Goal: Information Seeking & Learning: Learn about a topic

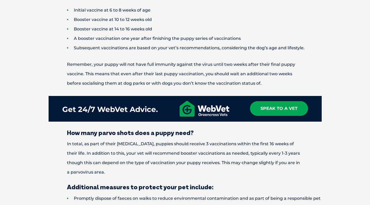
scroll to position [735, 0]
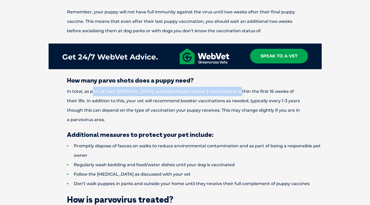
drag, startPoint x: 104, startPoint y: 89, endPoint x: 241, endPoint y: 87, distance: 137.0
click at [239, 87] on p "In total, as part of their [MEDICAL_DATA], puppies should receive 3 vaccination…" at bounding box center [185, 106] width 273 height 38
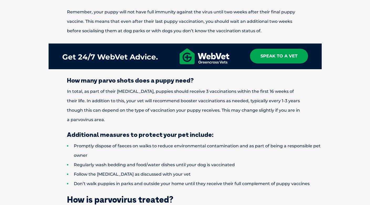
click at [76, 105] on p "In total, as part of their [MEDICAL_DATA], puppies should receive 3 vaccination…" at bounding box center [185, 106] width 273 height 38
drag, startPoint x: 109, startPoint y: 100, endPoint x: 142, endPoint y: 100, distance: 33.3
click at [142, 100] on p "In total, as part of their [MEDICAL_DATA], puppies should receive 3 vaccination…" at bounding box center [185, 106] width 273 height 38
click at [160, 103] on p "In total, as part of their [MEDICAL_DATA], puppies should receive 3 vaccination…" at bounding box center [185, 106] width 273 height 38
drag, startPoint x: 133, startPoint y: 101, endPoint x: 313, endPoint y: 118, distance: 180.5
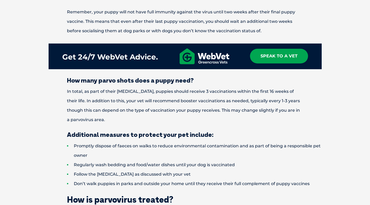
click at [313, 118] on p "In total, as part of their [MEDICAL_DATA], puppies should receive 3 vaccination…" at bounding box center [185, 106] width 273 height 38
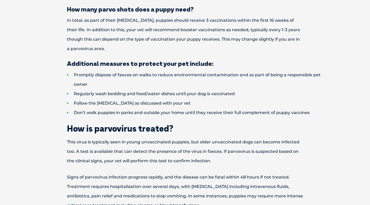
scroll to position [814, 0]
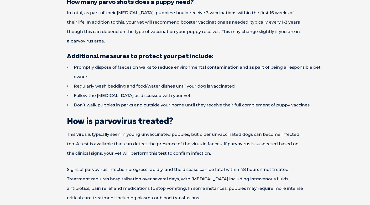
click at [263, 120] on h2 "How is parvovirus treated?" at bounding box center [185, 121] width 273 height 8
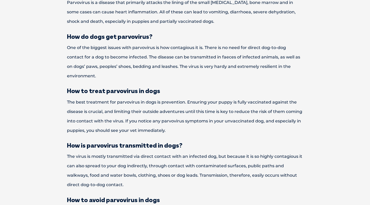
scroll to position [1155, 0]
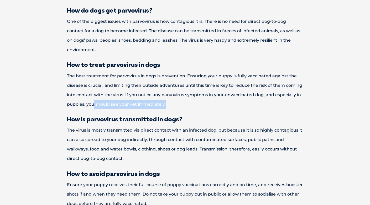
drag, startPoint x: 103, startPoint y: 103, endPoint x: 209, endPoint y: 104, distance: 105.8
click at [202, 104] on p "The best treatment for parvovirus in dogs is prevention. Ensuring your puppy is…" at bounding box center [185, 90] width 273 height 38
click at [214, 105] on p "The best treatment for parvovirus in dogs is prevention. Ensuring your puppy is…" at bounding box center [185, 90] width 273 height 38
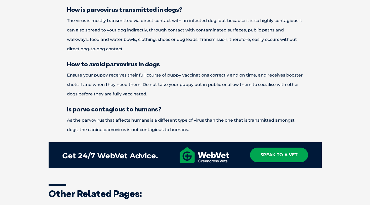
scroll to position [1260, 0]
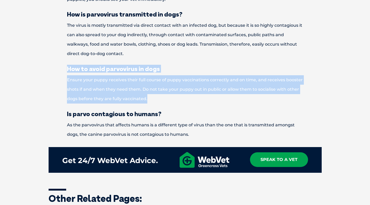
drag, startPoint x: 123, startPoint y: 94, endPoint x: 65, endPoint y: 70, distance: 62.6
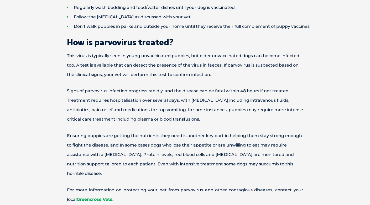
click at [213, 80] on div "Parvovirus in dogs, also known as parvo or canine parvovirus, is a highly conta…" at bounding box center [184, 2] width 283 height 1457
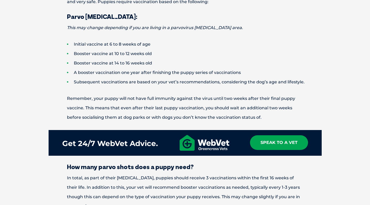
scroll to position [577, 0]
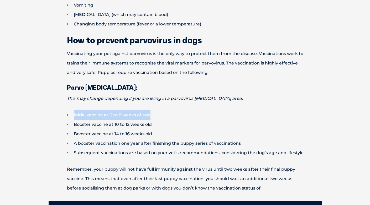
drag, startPoint x: 70, startPoint y: 115, endPoint x: 153, endPoint y: 113, distance: 82.9
click at [153, 113] on li "Initial vaccine at 6 to 8 weeks of age" at bounding box center [194, 114] width 255 height 9
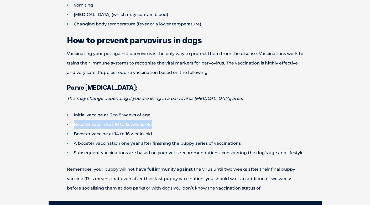
drag, startPoint x: 72, startPoint y: 125, endPoint x: 143, endPoint y: 123, distance: 71.1
click at [151, 122] on li "Booster vaccine at 10 to 12 weeks old" at bounding box center [194, 124] width 255 height 9
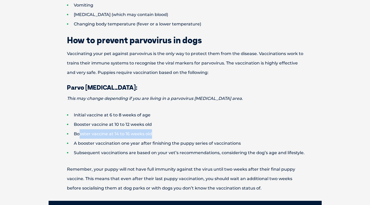
drag, startPoint x: 79, startPoint y: 137, endPoint x: 159, endPoint y: 135, distance: 80.1
click at [157, 135] on li "Booster vaccine at 14 to 16 weeks old" at bounding box center [194, 133] width 255 height 9
click at [165, 137] on li "Booster vaccine at 14 to 16 weeks old" at bounding box center [194, 133] width 255 height 9
drag, startPoint x: 121, startPoint y: 136, endPoint x: 59, endPoint y: 137, distance: 62.5
click at [59, 137] on ul "Initial vaccine at 6 to 8 weeks of age Booster vaccine at 10 to 12 weeks old Bo…" at bounding box center [185, 133] width 273 height 47
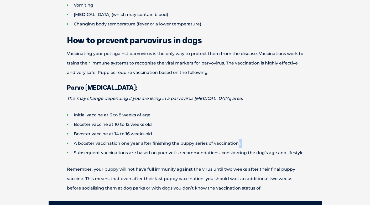
drag, startPoint x: 209, startPoint y: 148, endPoint x: 71, endPoint y: 149, distance: 137.2
click at [71, 149] on ul "Initial vaccine at 6 to 8 weeks of age Booster vaccine at 10 to 12 weeks old Bo…" at bounding box center [185, 133] width 273 height 47
drag, startPoint x: 76, startPoint y: 134, endPoint x: 181, endPoint y: 134, distance: 104.7
click at [173, 134] on li "Booster vaccine at 14 to 16 weeks old" at bounding box center [194, 133] width 255 height 9
click at [217, 135] on li "Booster vaccine at 14 to 16 weeks old" at bounding box center [194, 133] width 255 height 9
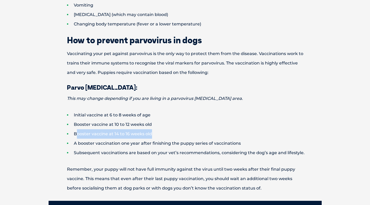
click at [222, 135] on li "Booster vaccine at 14 to 16 weeks old" at bounding box center [194, 133] width 255 height 9
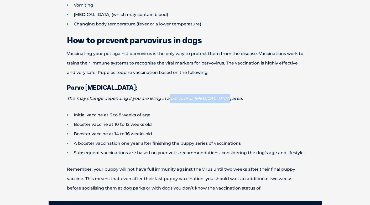
drag, startPoint x: 231, startPoint y: 99, endPoint x: 170, endPoint y: 99, distance: 61.4
click at [170, 99] on p "This may change depending if you are living in a parvovirus [MEDICAL_DATA] area." at bounding box center [185, 98] width 273 height 9
copy em "parvovirus [MEDICAL_DATA] area."
